Goal: Task Accomplishment & Management: Manage account settings

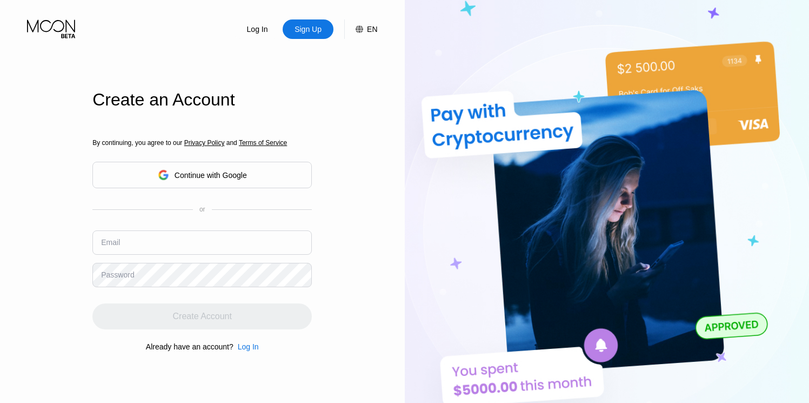
click at [210, 183] on div "Continue with Google" at bounding box center [202, 174] width 89 height 17
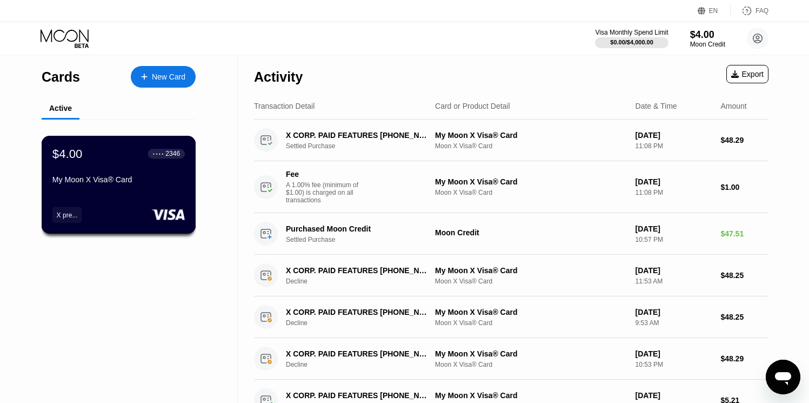
click at [125, 197] on div "$4.00 ● ● ● ● 2346 My Moon X Visa® Card X pre..." at bounding box center [119, 185] width 155 height 98
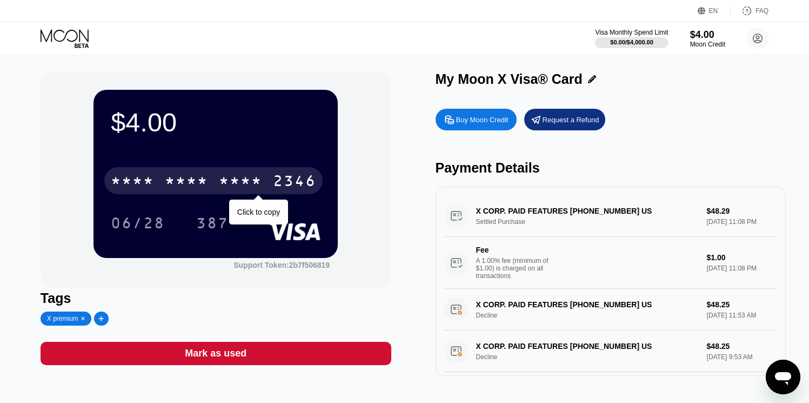
click at [191, 184] on div "* * * *" at bounding box center [186, 181] width 43 height 17
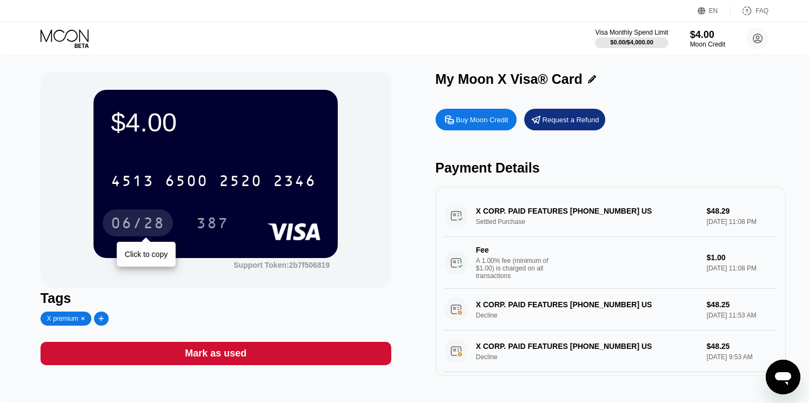
click at [146, 230] on div "06/28" at bounding box center [138, 224] width 54 height 17
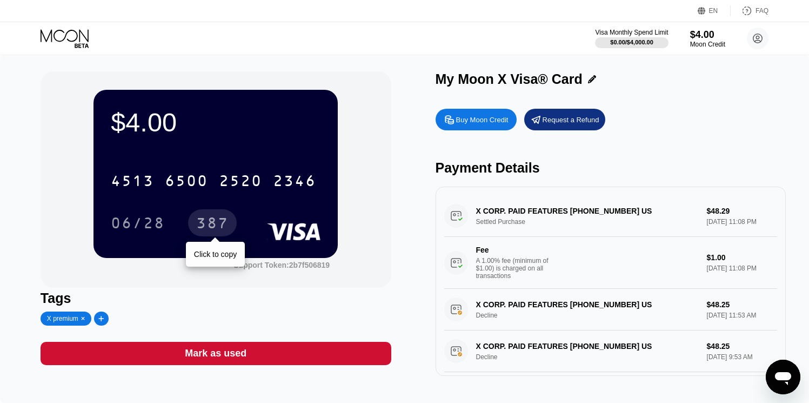
click at [220, 223] on div "387" at bounding box center [212, 224] width 32 height 17
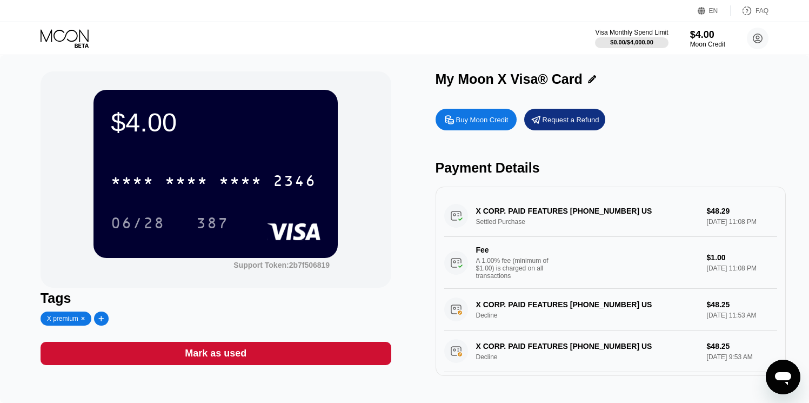
click at [222, 180] on div "* * * *" at bounding box center [240, 181] width 43 height 17
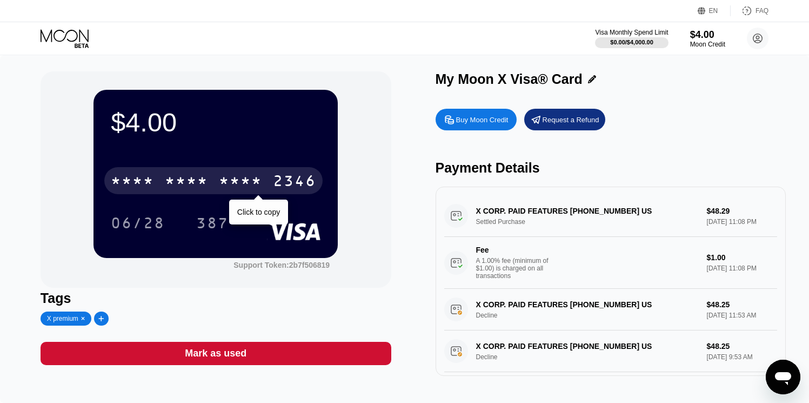
click at [185, 186] on div "* * * *" at bounding box center [186, 181] width 43 height 17
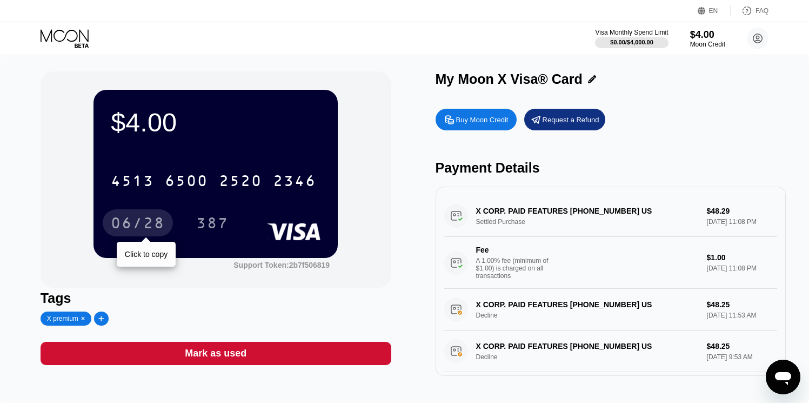
click at [155, 218] on div "06/28" at bounding box center [138, 224] width 54 height 17
click at [153, 223] on div "06/28" at bounding box center [138, 224] width 54 height 17
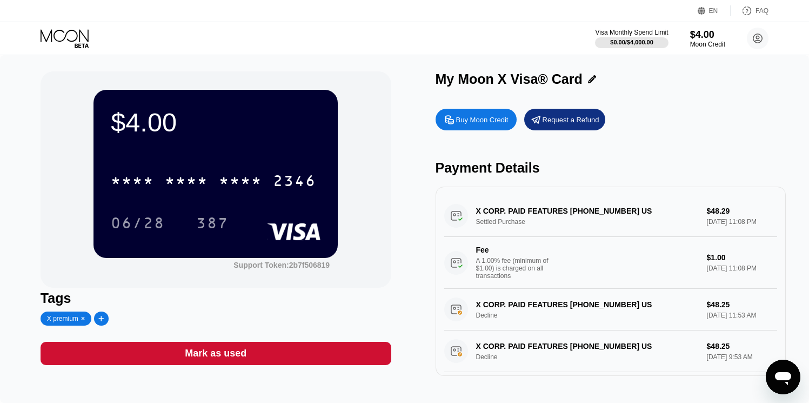
click at [175, 352] on div "Mark as used" at bounding box center [216, 353] width 351 height 23
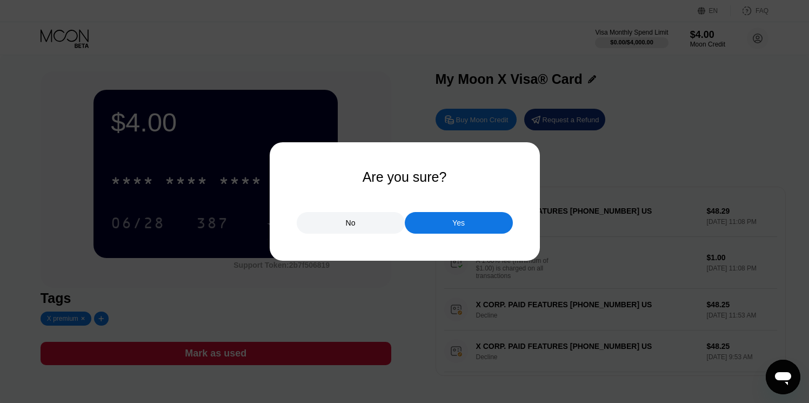
click at [338, 235] on div at bounding box center [408, 201] width 817 height 403
click at [333, 227] on div "No" at bounding box center [351, 223] width 108 height 22
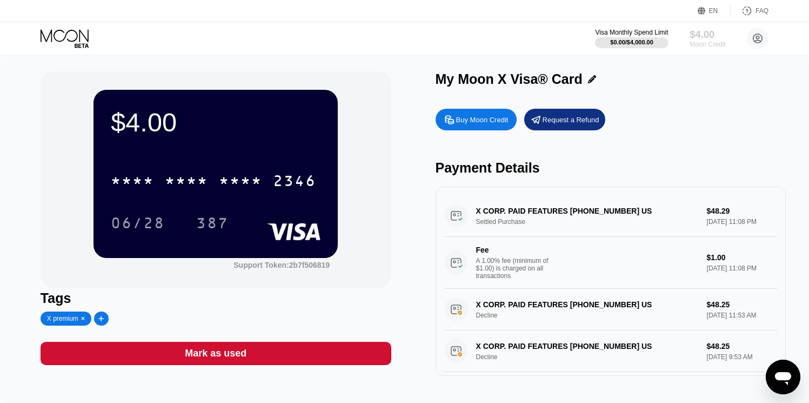
click at [707, 34] on div "$4.00" at bounding box center [708, 34] width 36 height 11
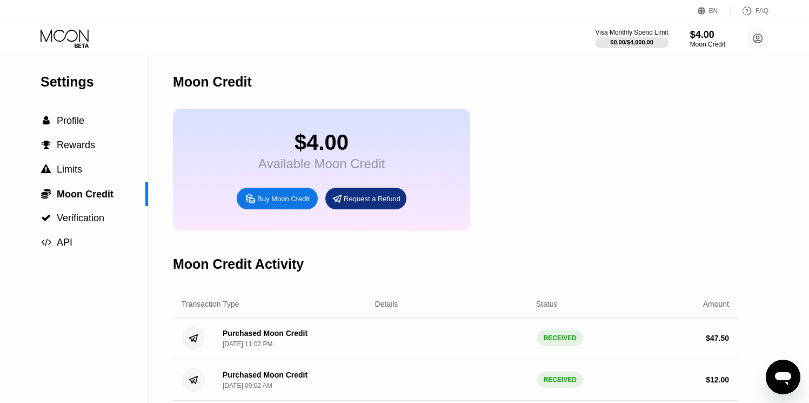
click at [279, 200] on div "Buy Moon Credit" at bounding box center [283, 198] width 52 height 9
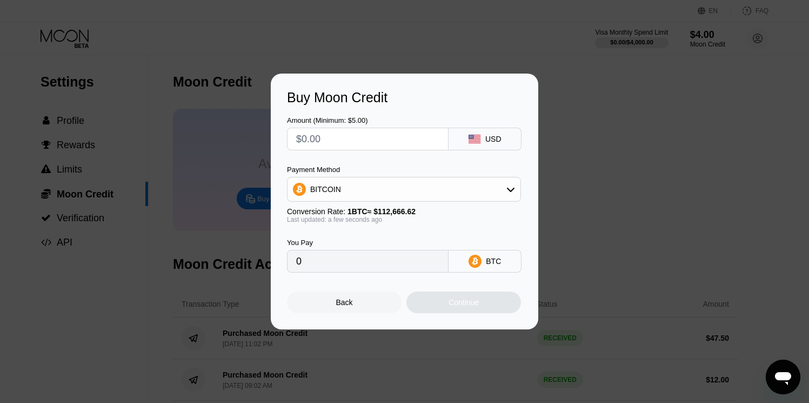
click at [694, 146] on div "Buy Moon Credit Amount (Minimum: $5.00) USD Payment Method BITCOIN Conversion R…" at bounding box center [404, 201] width 809 height 256
click at [364, 300] on div "Back" at bounding box center [344, 302] width 115 height 22
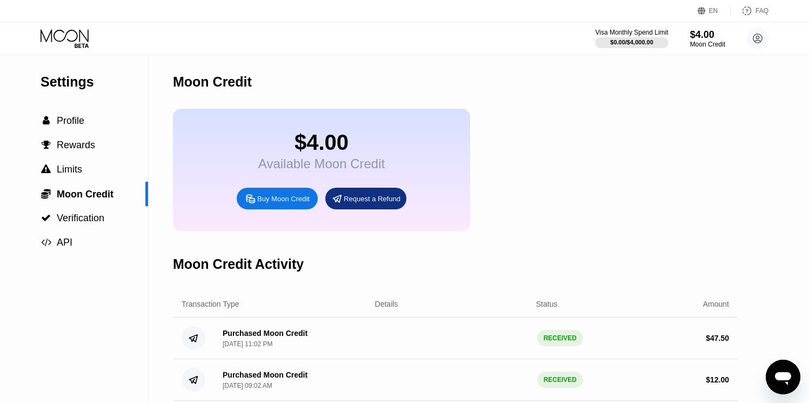
click at [367, 200] on div "Request a Refund" at bounding box center [372, 198] width 57 height 9
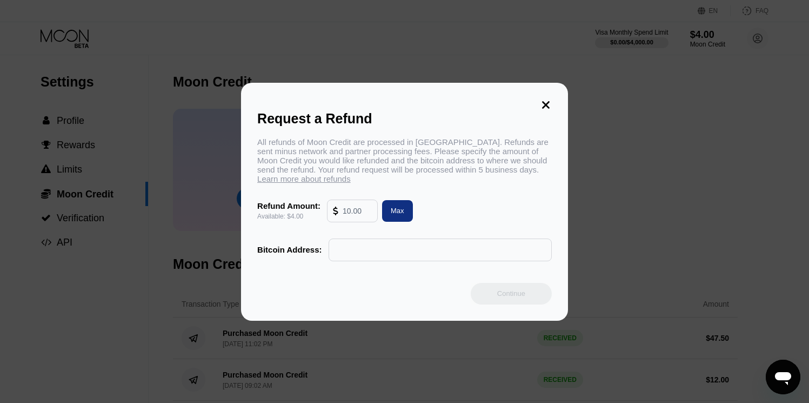
click at [550, 101] on icon at bounding box center [546, 105] width 12 height 12
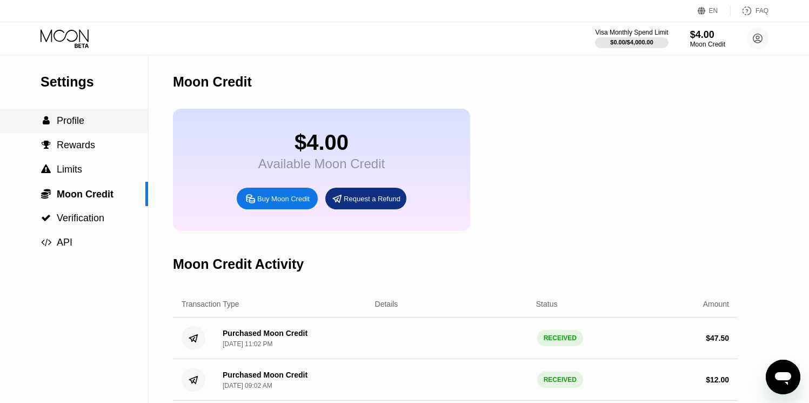
click at [81, 115] on span "Profile" at bounding box center [71, 120] width 28 height 11
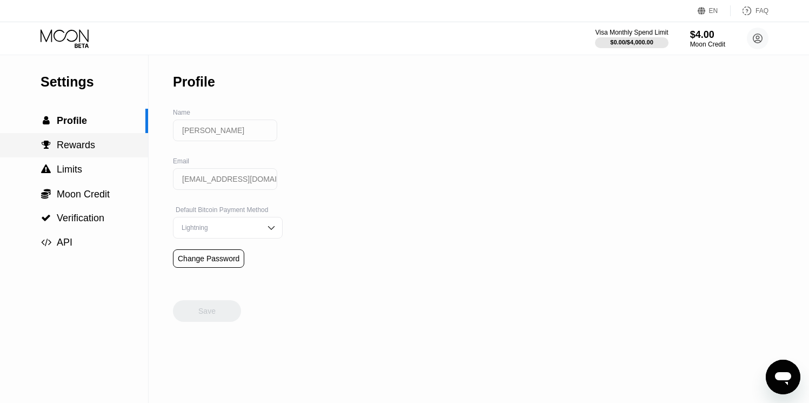
click at [85, 134] on div " Rewards" at bounding box center [74, 145] width 148 height 24
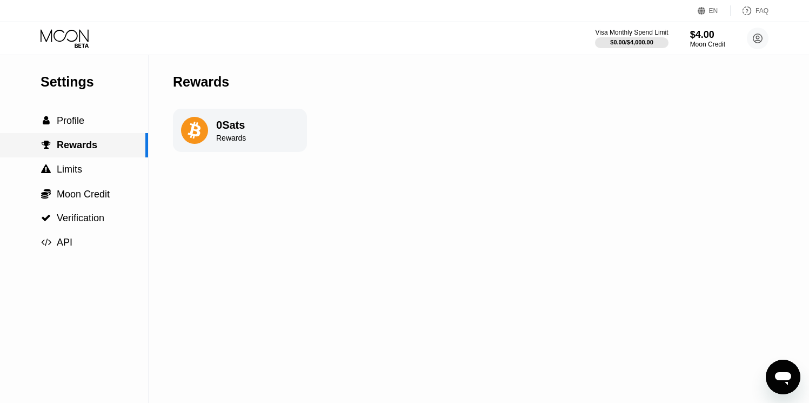
click at [85, 157] on div " Limits" at bounding box center [74, 169] width 148 height 24
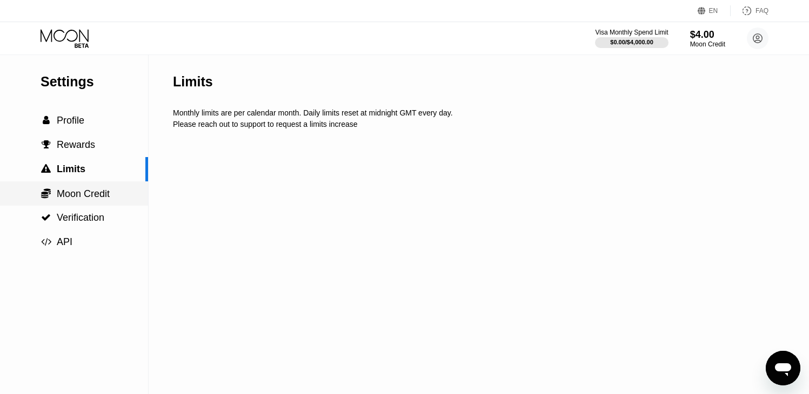
click at [70, 183] on div " Moon Credit" at bounding box center [74, 194] width 148 height 24
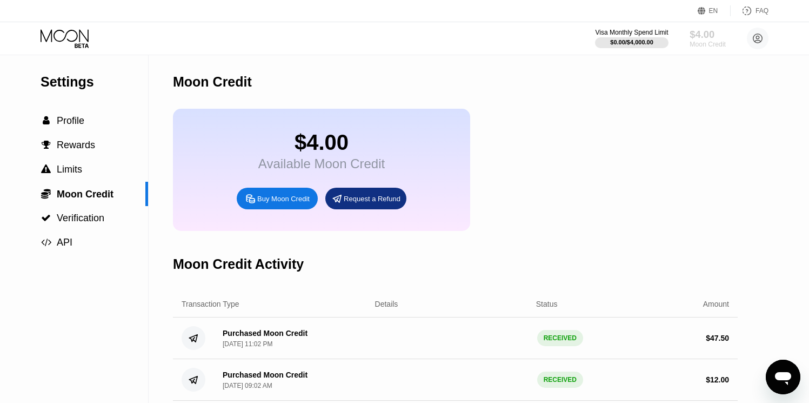
click at [690, 48] on div "Moon Credit" at bounding box center [708, 45] width 36 height 8
click at [705, 32] on div "$4.00" at bounding box center [708, 34] width 36 height 11
click at [65, 32] on icon at bounding box center [66, 38] width 50 height 19
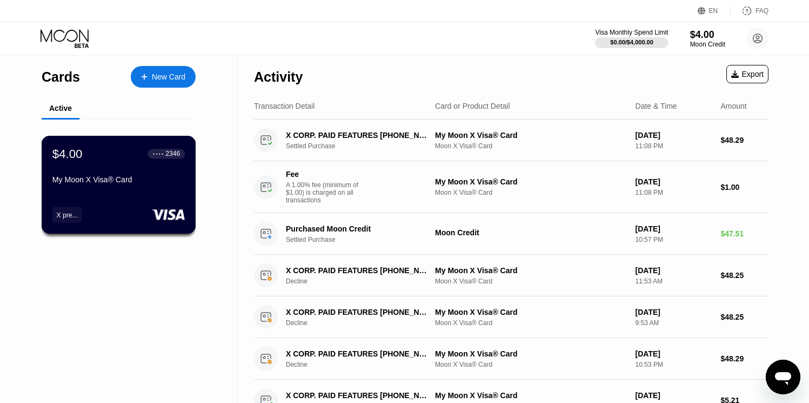
click at [150, 175] on div "My Moon X Visa® Card" at bounding box center [118, 179] width 132 height 9
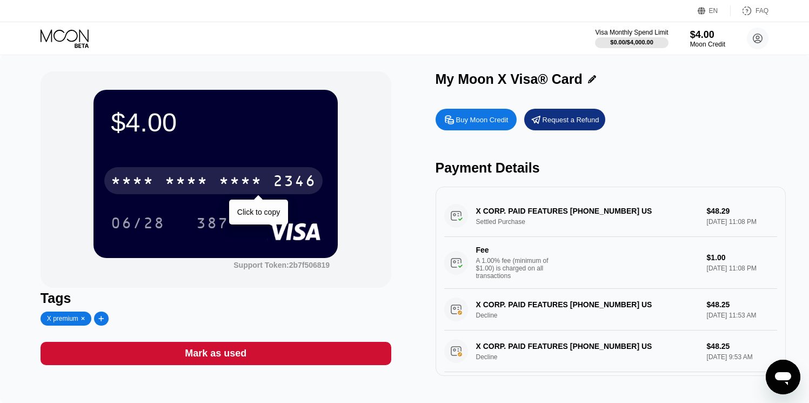
click at [206, 180] on div "* * * *" at bounding box center [186, 181] width 43 height 17
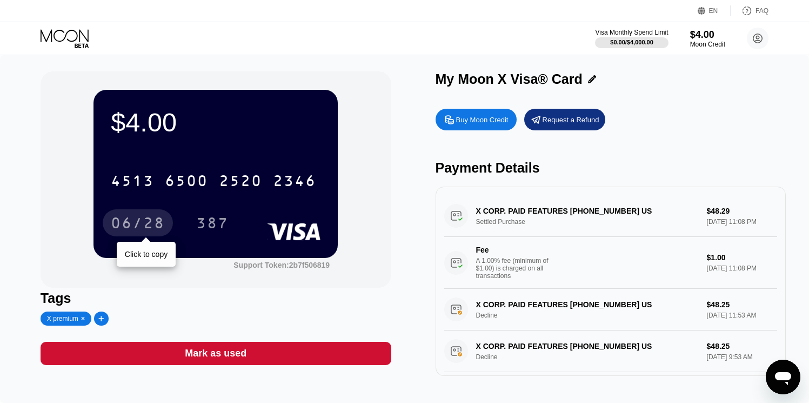
click at [132, 227] on div "06/28" at bounding box center [138, 224] width 54 height 17
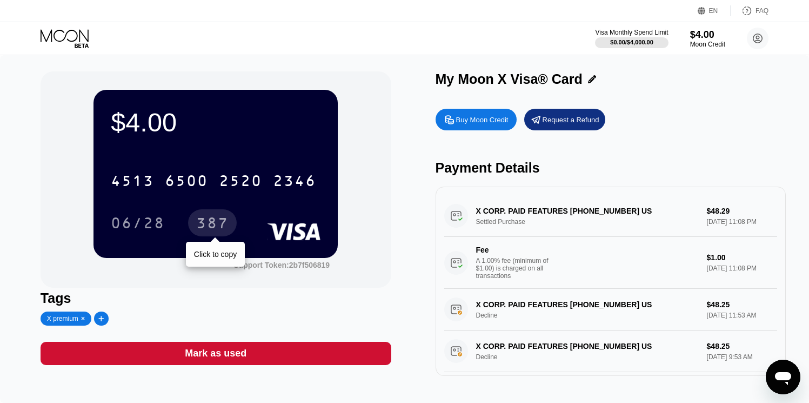
click at [211, 222] on div "387" at bounding box center [212, 224] width 32 height 17
